Goal: Transaction & Acquisition: Register for event/course

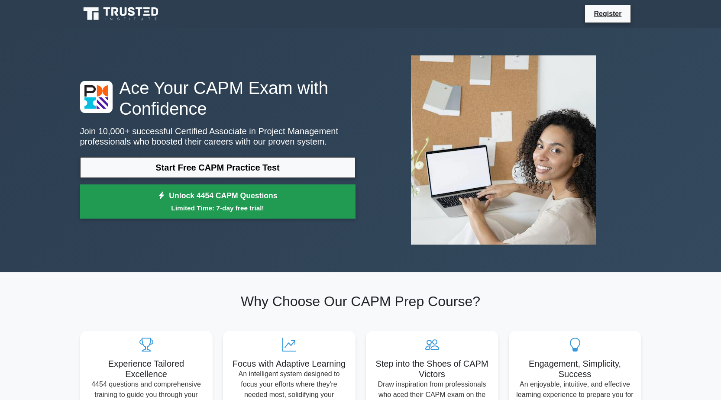
click at [252, 187] on link "Unlock 4454 CAPM Questions Limited Time: 7-day free trial!" at bounding box center [217, 201] width 275 height 35
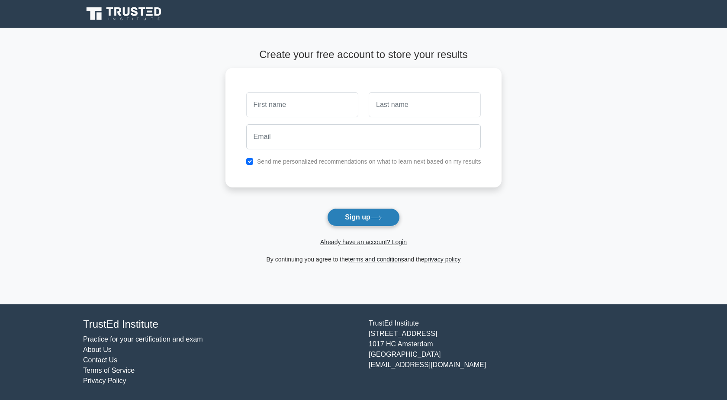
click at [371, 218] on button "Sign up" at bounding box center [363, 217] width 73 height 18
click at [341, 223] on button "Sign up" at bounding box center [363, 217] width 73 height 18
click at [340, 224] on button "Sign up" at bounding box center [363, 217] width 73 height 18
